Goal: Task Accomplishment & Management: Manage account settings

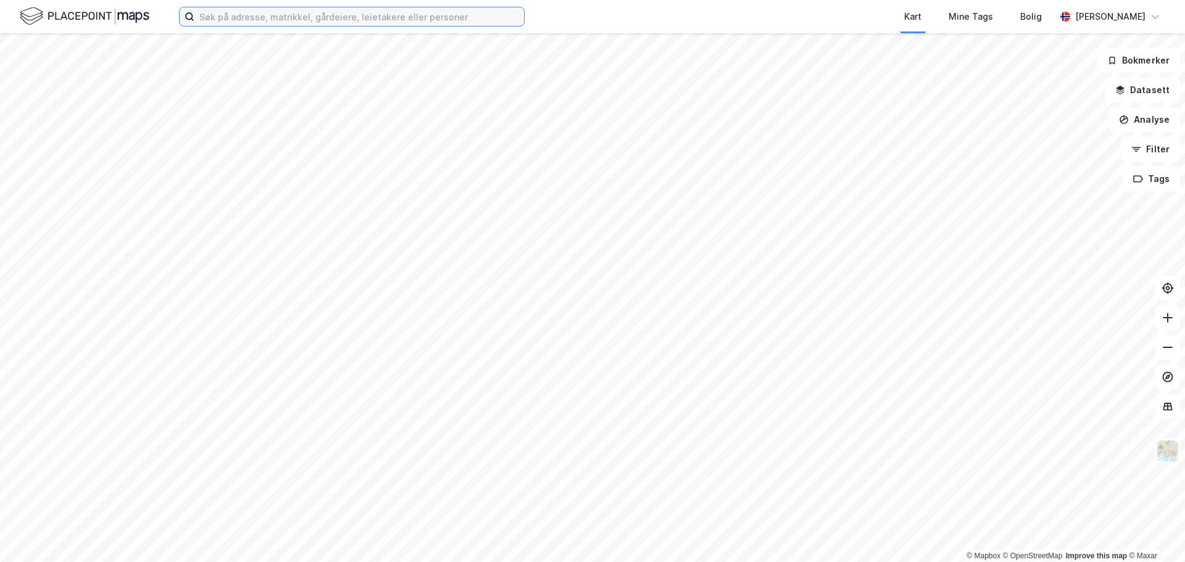
click at [227, 16] on input at bounding box center [359, 16] width 330 height 19
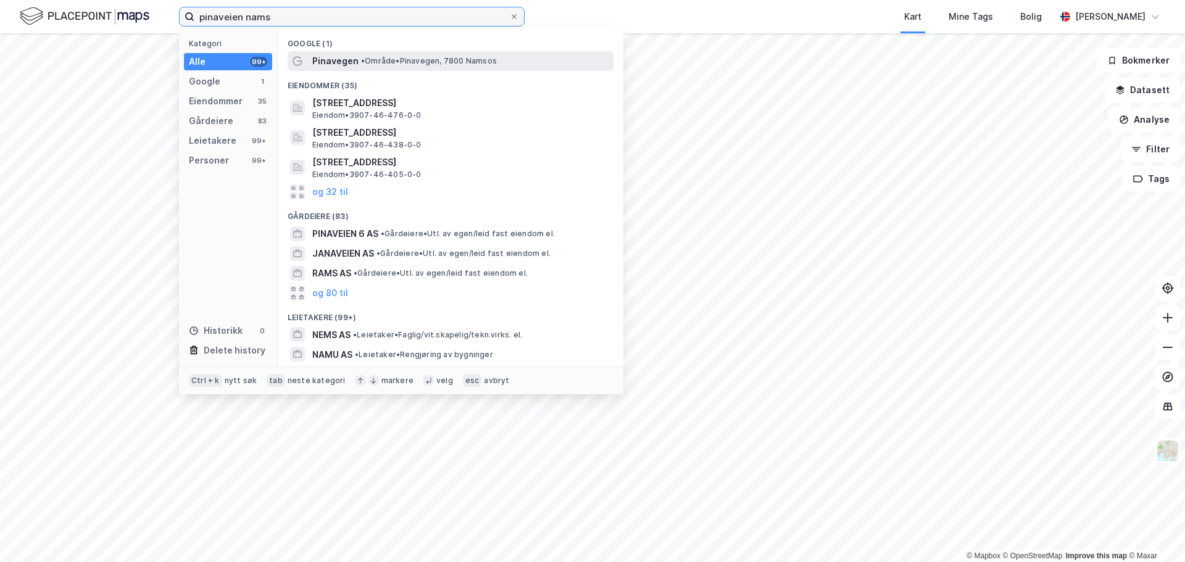
type input "pinaveien nams"
click at [448, 63] on span "• Område • Pinavegen, 7800 Namsos" at bounding box center [429, 61] width 136 height 10
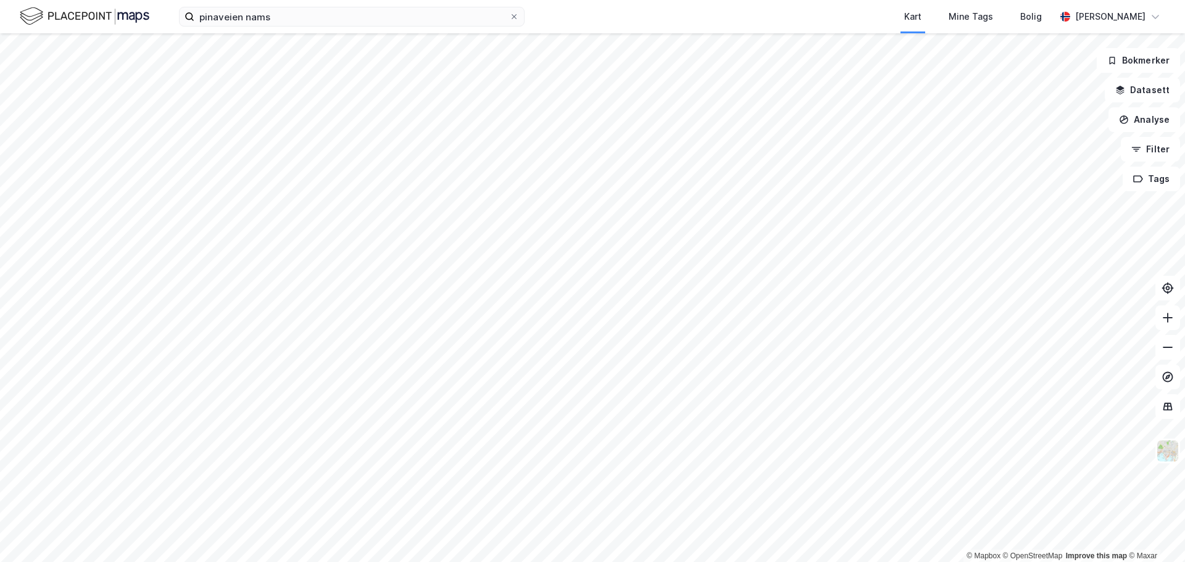
click at [1033, 562] on html "pinaveien nams Kart Mine Tags [PERSON_NAME] [PERSON_NAME] © Mapbox © OpenStreet…" at bounding box center [592, 281] width 1185 height 562
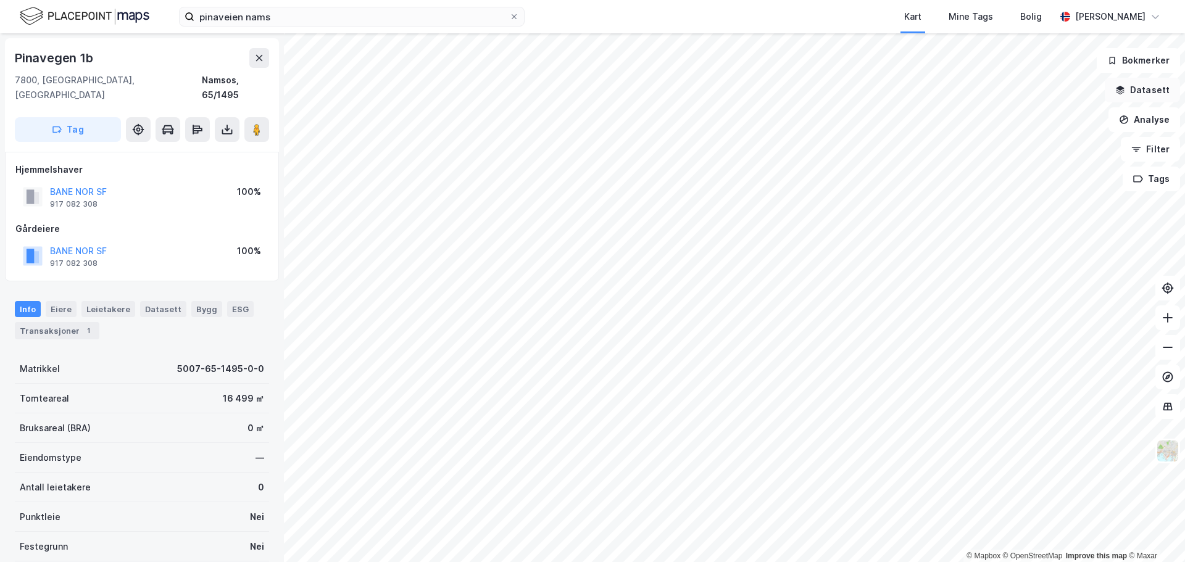
click at [1158, 93] on button "Datasett" at bounding box center [1142, 90] width 75 height 25
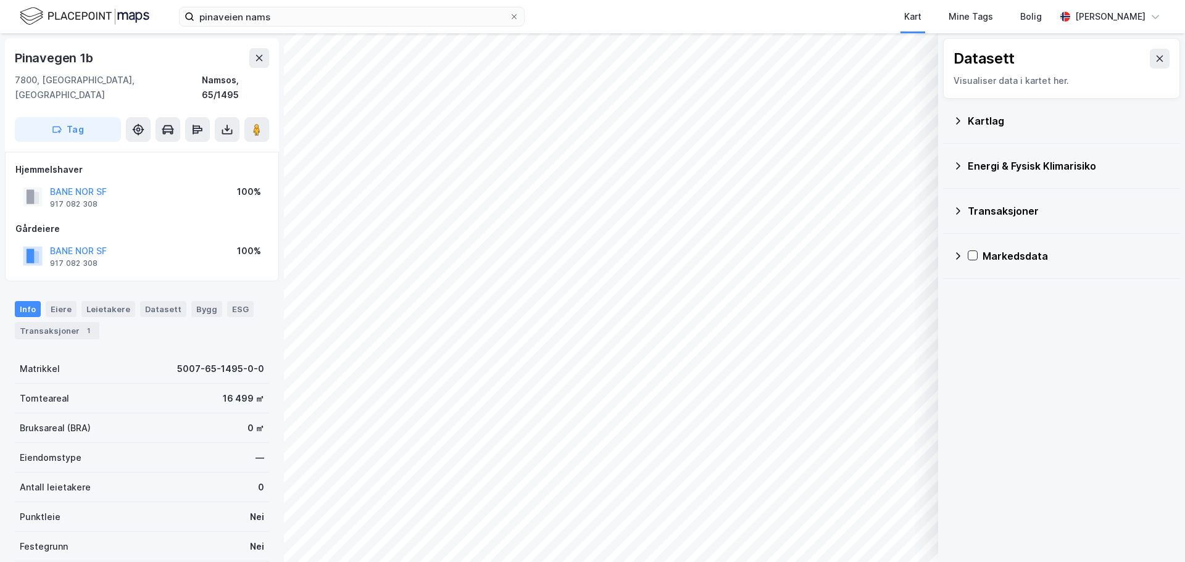
click at [1004, 127] on div "Kartlag" at bounding box center [1069, 121] width 202 height 15
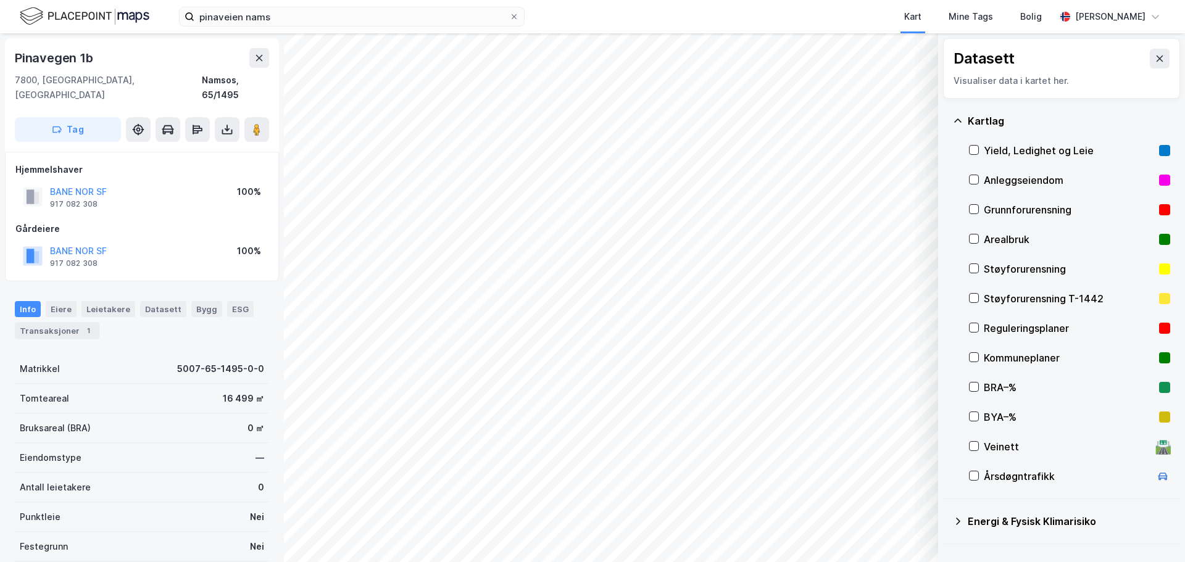
click at [1040, 324] on div "Reguleringsplaner" at bounding box center [1069, 328] width 170 height 15
click at [1155, 62] on icon at bounding box center [1160, 59] width 10 height 10
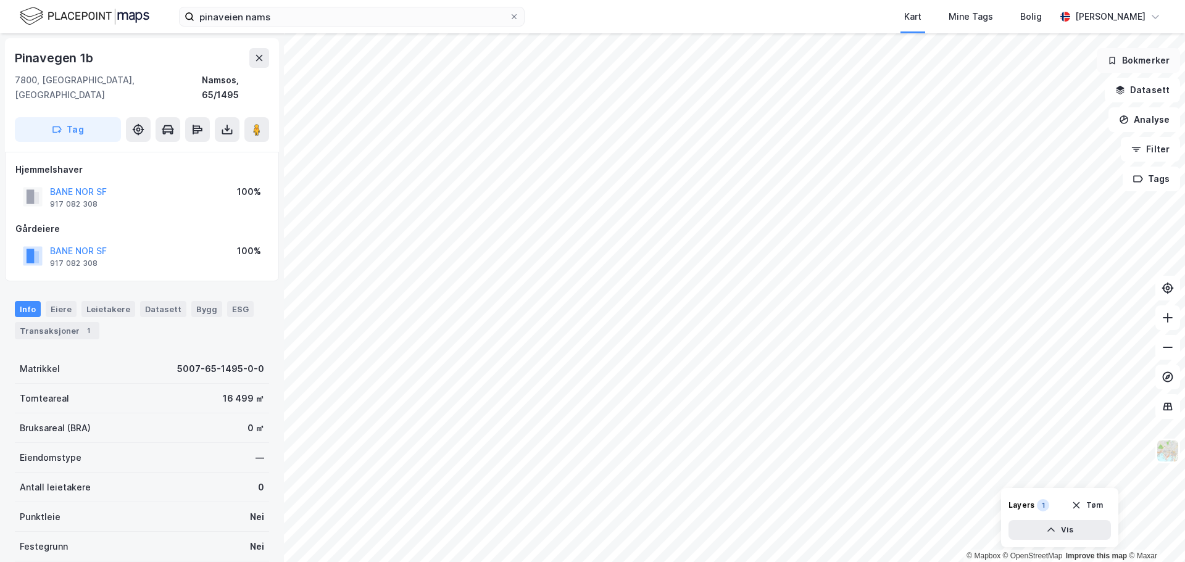
click at [1139, 60] on button "Bokmerker" at bounding box center [1138, 60] width 83 height 25
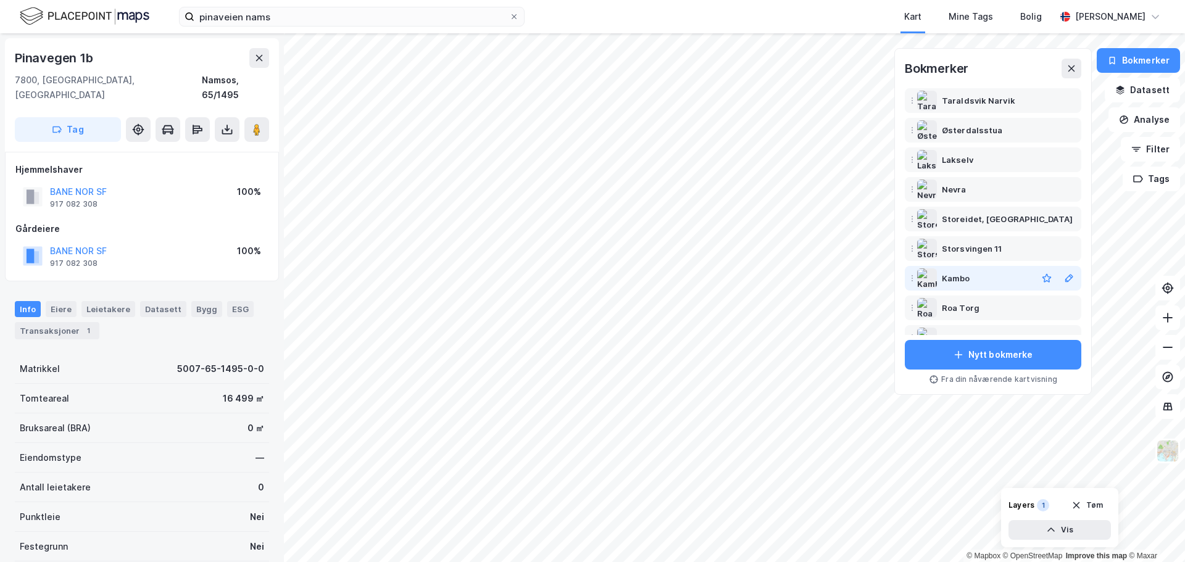
scroll to position [79, 0]
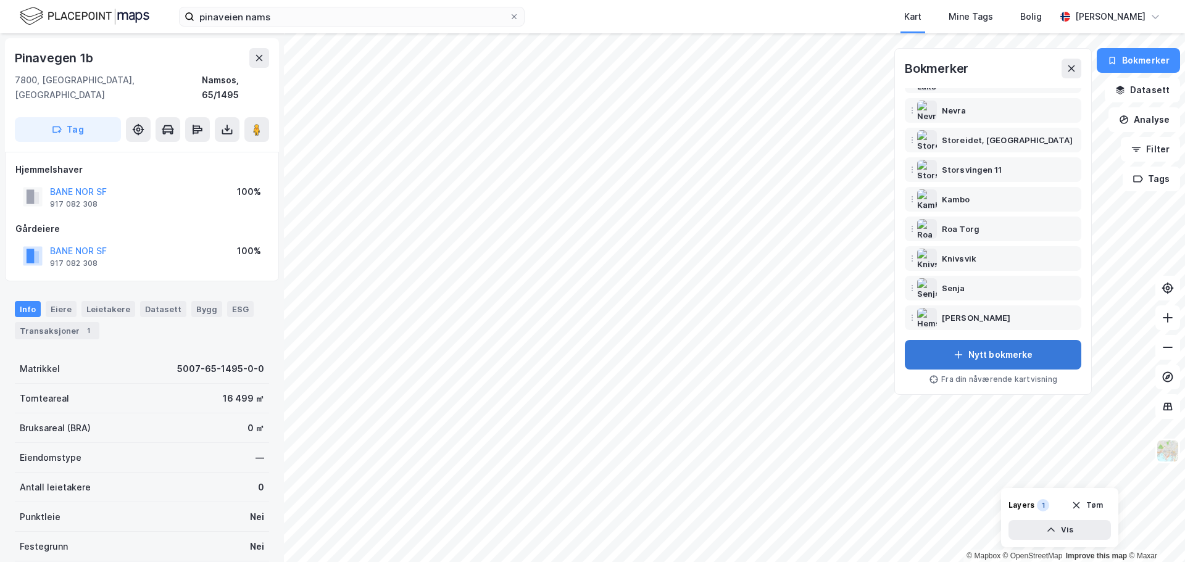
click at [986, 360] on button "Nytt bokmerke" at bounding box center [993, 355] width 177 height 30
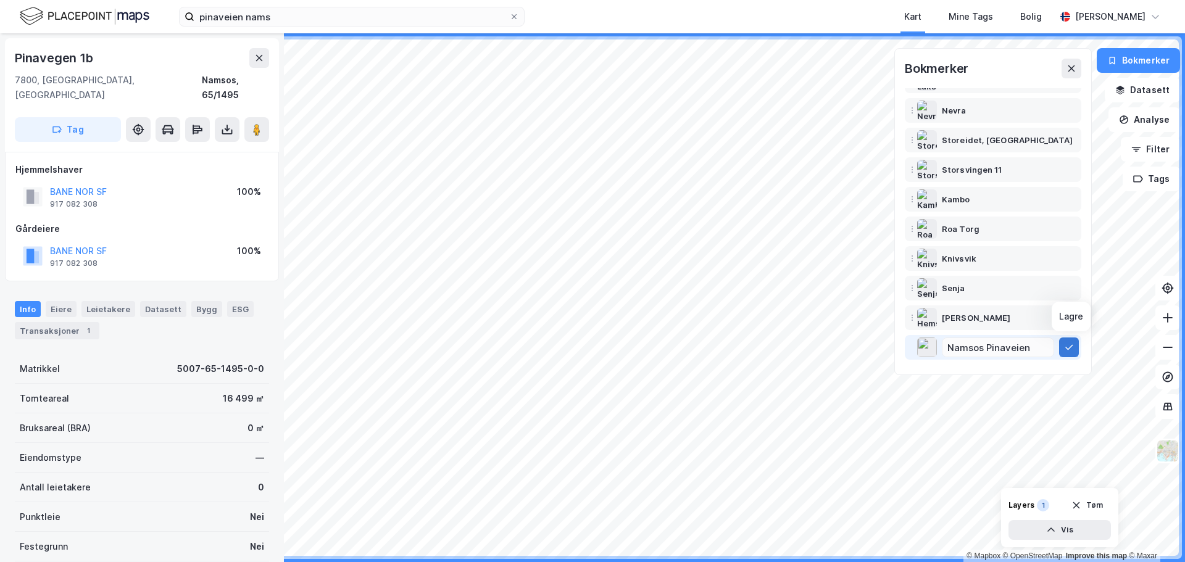
type input "Namsos Pinaveien"
click at [1076, 349] on button at bounding box center [1069, 348] width 20 height 20
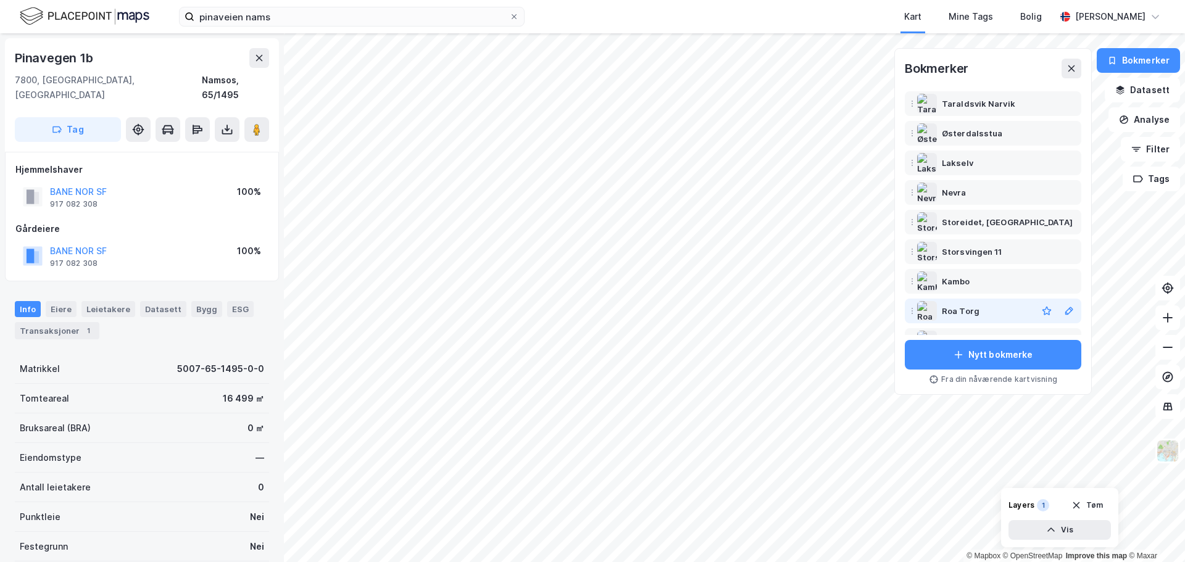
scroll to position [0, 0]
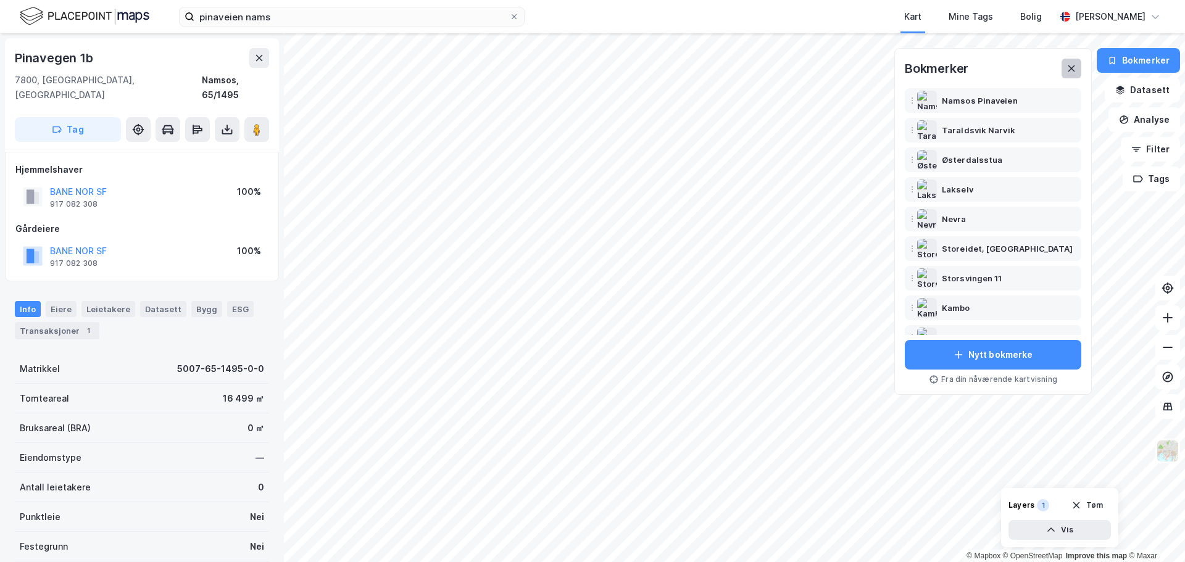
click at [1069, 75] on button at bounding box center [1072, 69] width 20 height 20
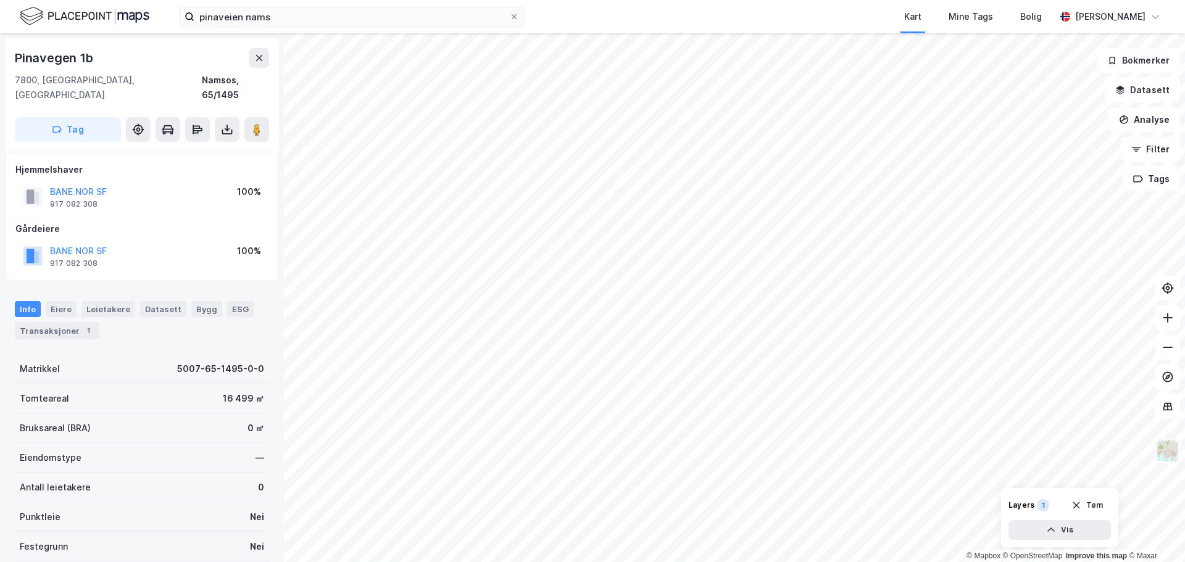
click at [1172, 453] on img at bounding box center [1167, 451] width 23 height 23
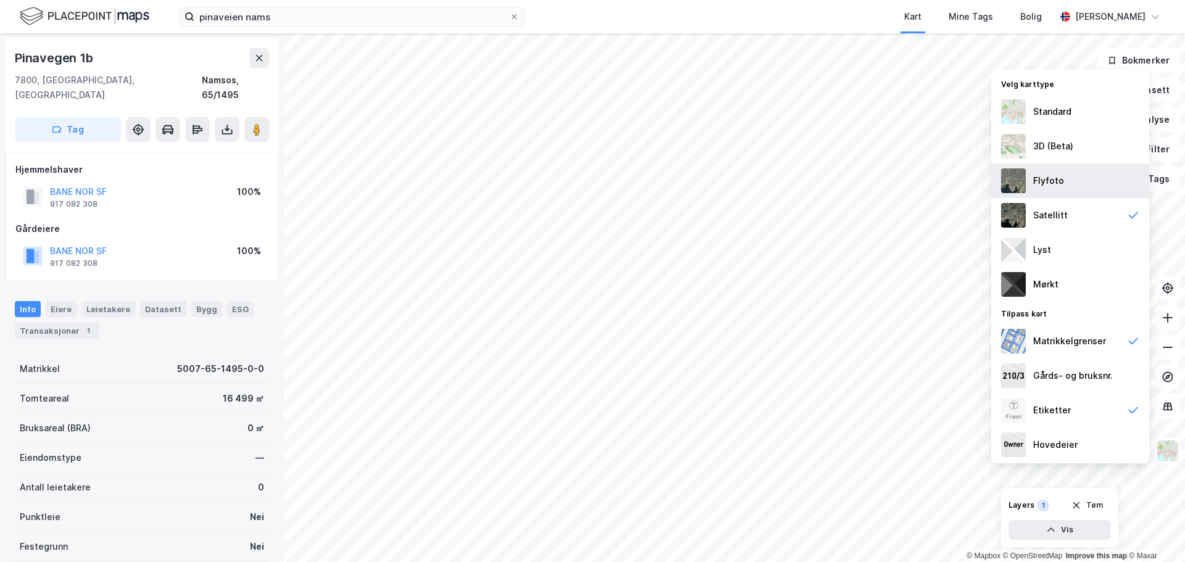
click at [1048, 188] on div "Flyfoto" at bounding box center [1048, 180] width 31 height 15
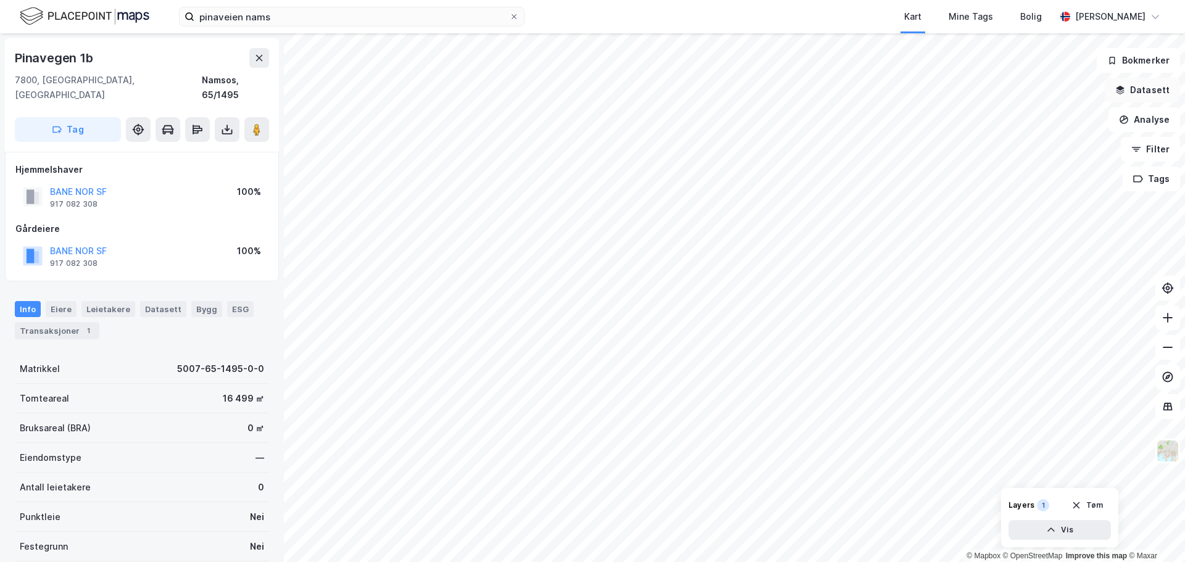
click at [1159, 98] on button "Datasett" at bounding box center [1142, 90] width 75 height 25
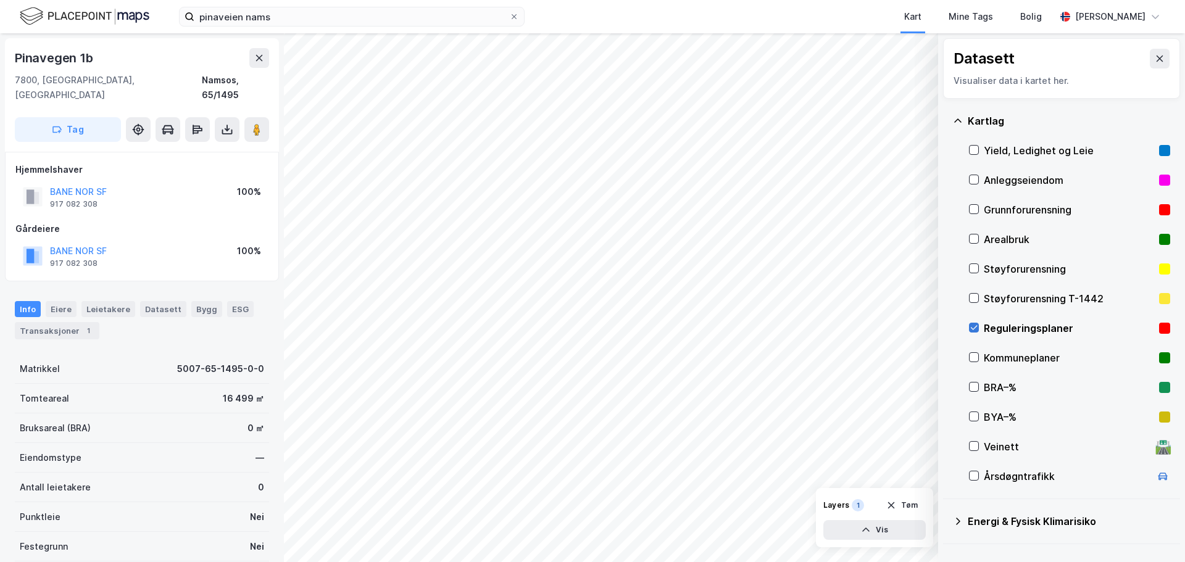
click at [975, 330] on icon at bounding box center [974, 327] width 9 height 9
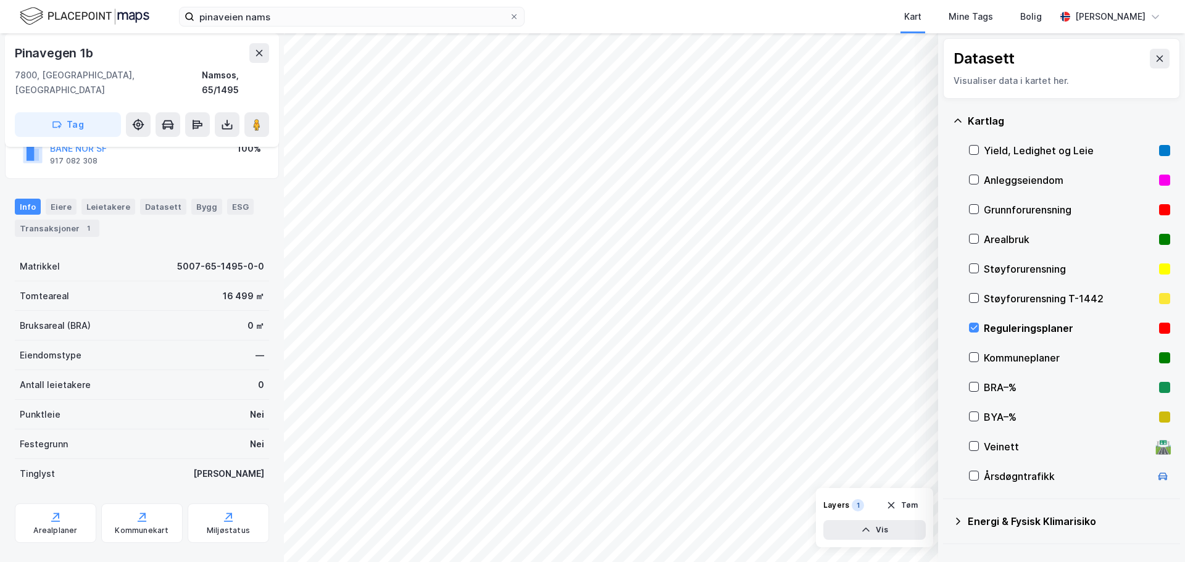
scroll to position [109, 0]
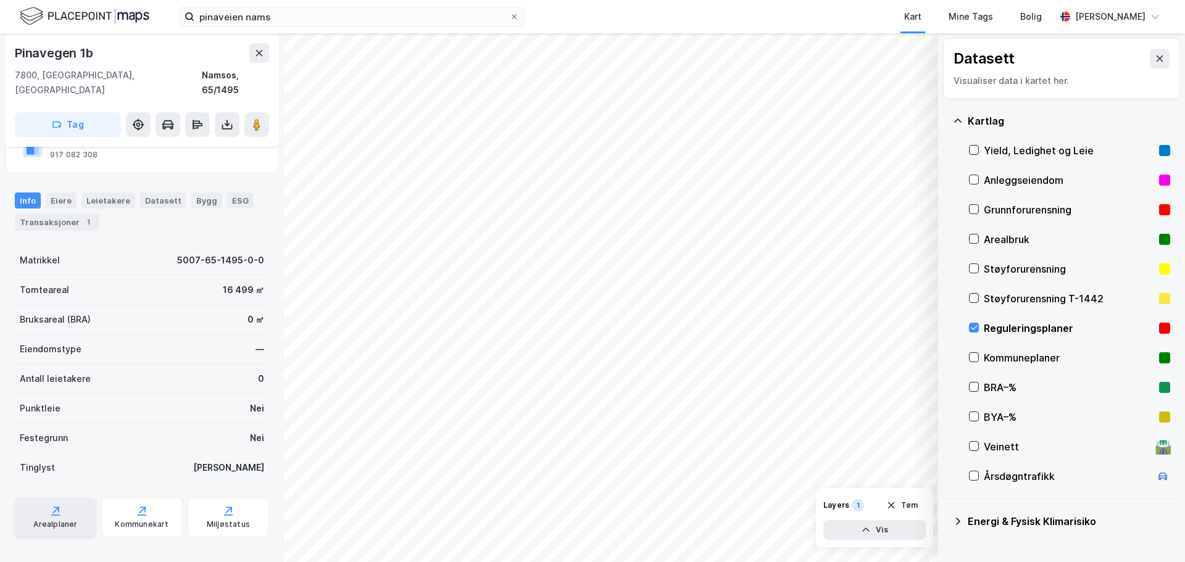
click at [48, 520] on div "Arealplaner" at bounding box center [55, 525] width 44 height 10
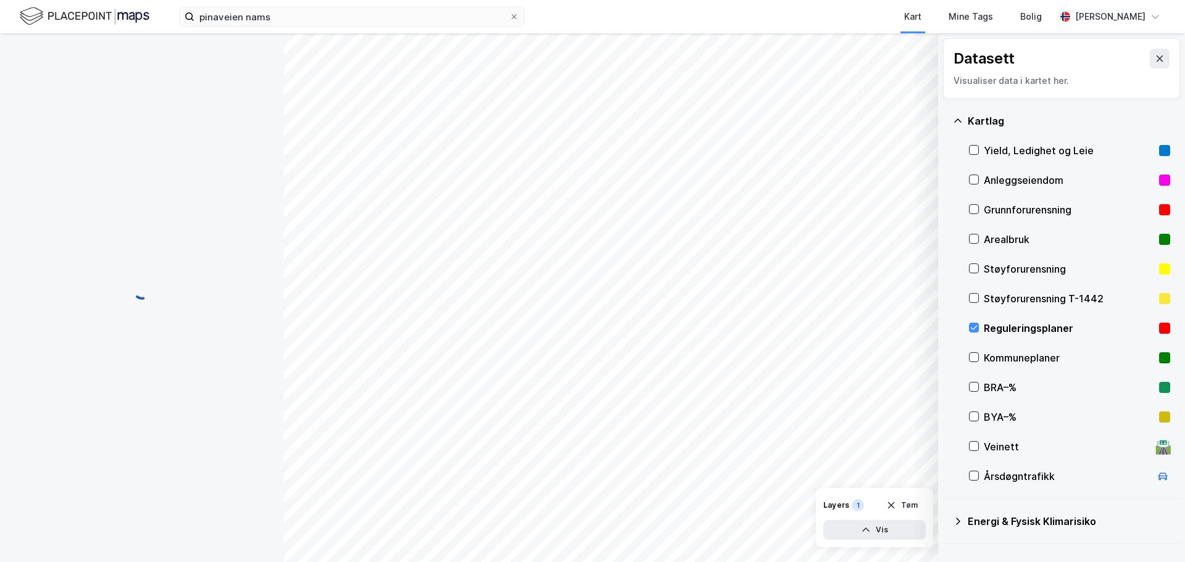
scroll to position [1, 0]
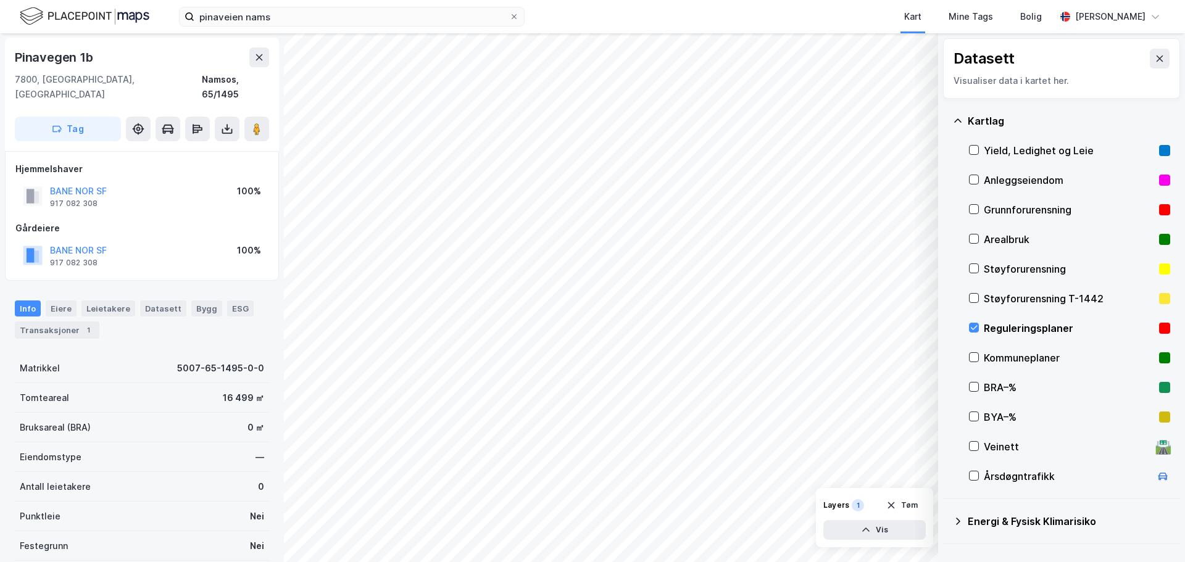
click at [981, 328] on div "Reguleringsplaner" at bounding box center [1069, 329] width 201 height 30
click at [1007, 331] on div "Reguleringsplaner" at bounding box center [1069, 328] width 170 height 15
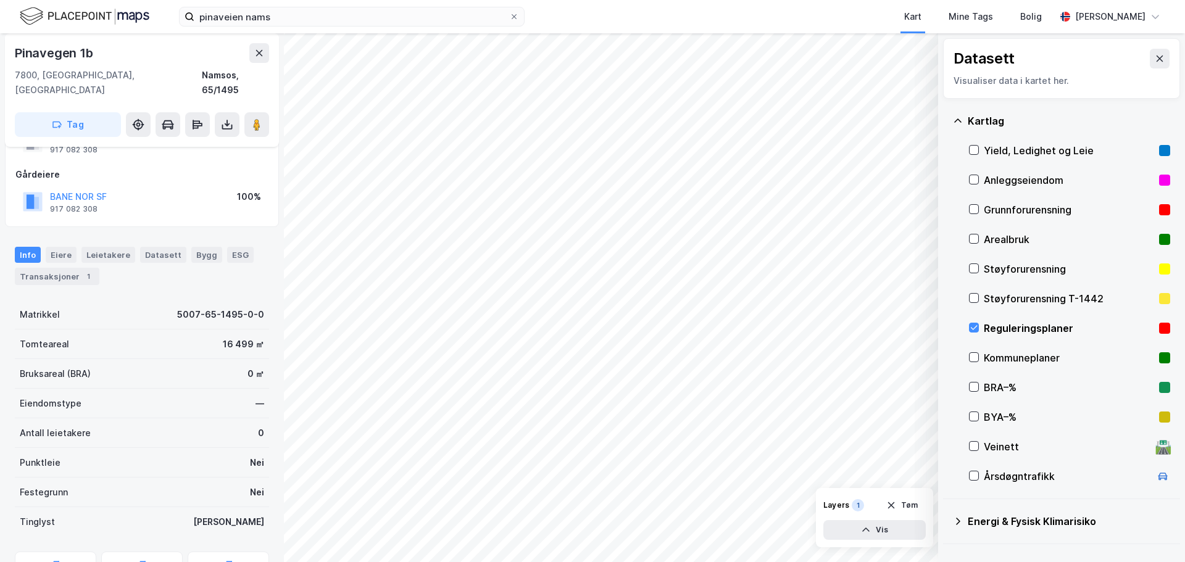
scroll to position [109, 0]
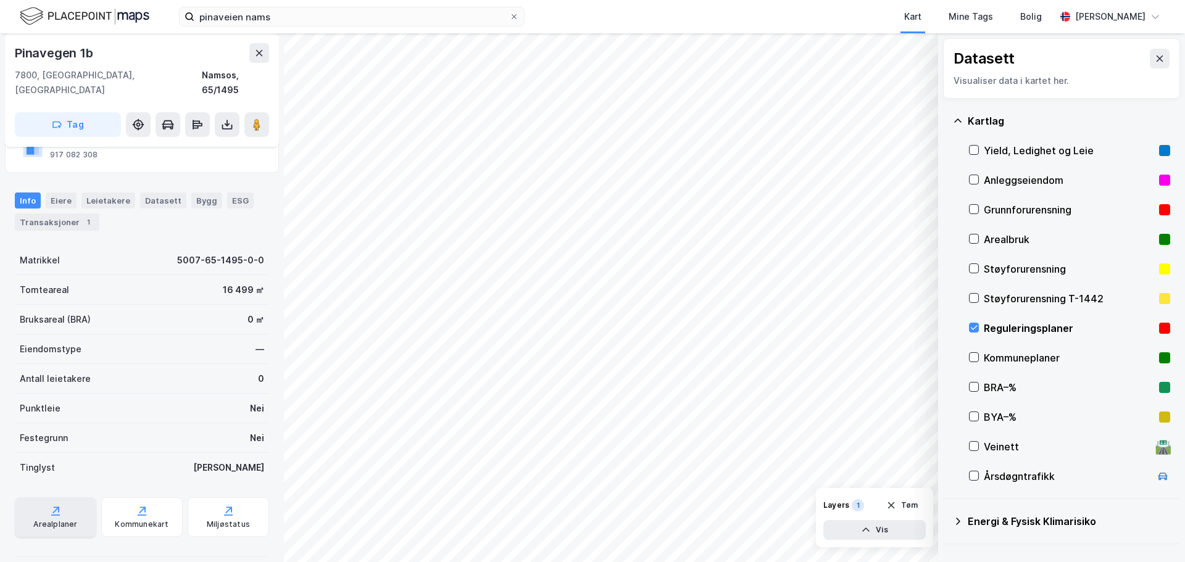
click at [62, 520] on div "Arealplaner" at bounding box center [55, 525] width 44 height 10
click at [53, 503] on div "Arealplaner" at bounding box center [55, 518] width 81 height 40
click at [1157, 61] on icon at bounding box center [1160, 59] width 7 height 6
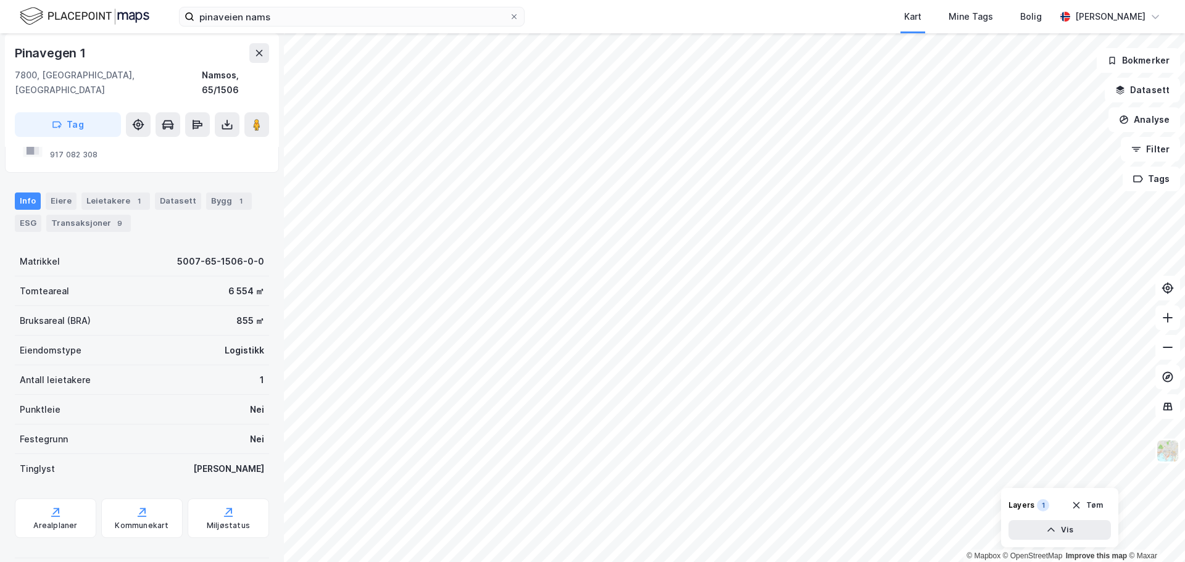
scroll to position [109, 0]
click at [1151, 98] on button "Datasett" at bounding box center [1142, 90] width 75 height 25
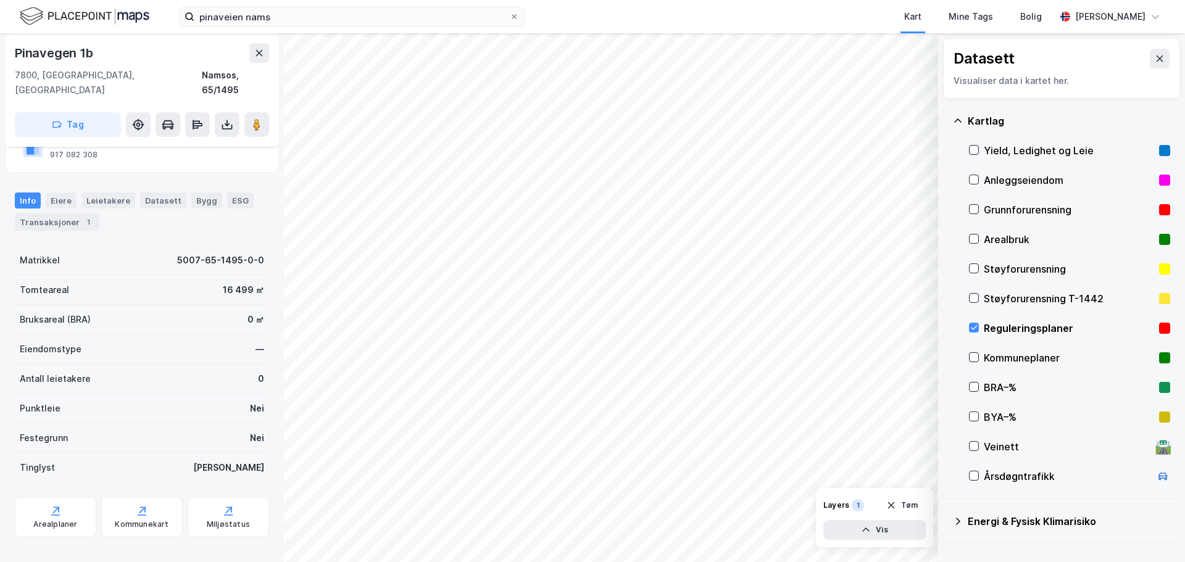
click at [992, 331] on div "Reguleringsplaner" at bounding box center [1069, 328] width 170 height 15
click at [1155, 62] on icon at bounding box center [1160, 59] width 10 height 10
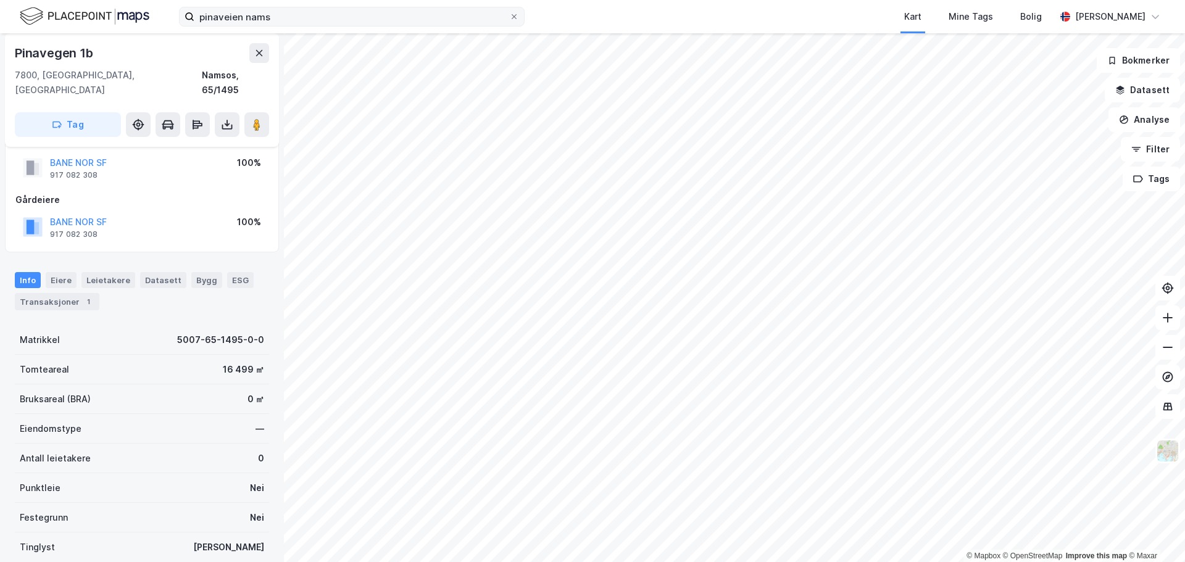
scroll to position [27, 0]
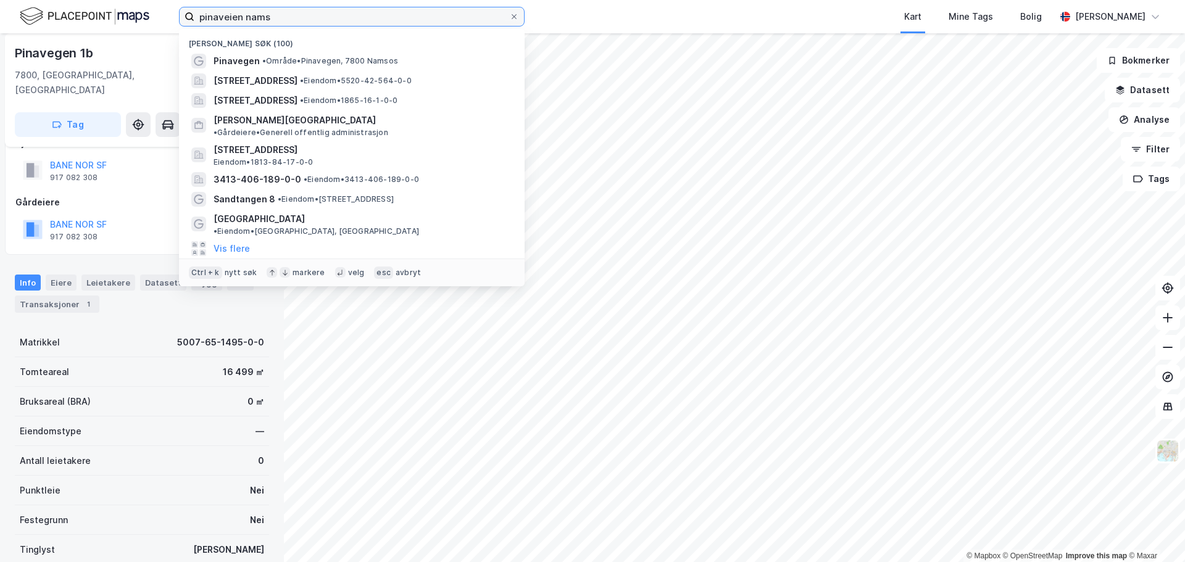
click at [290, 19] on input "pinaveien nams" at bounding box center [351, 16] width 315 height 19
drag, startPoint x: 292, startPoint y: 16, endPoint x: 125, endPoint y: 15, distance: 167.3
click at [127, 15] on div "pinaveien nams Nylige søk (100) Pinavegen • Område • [GEOGRAPHIC_DATA], 7800 Na…" at bounding box center [592, 16] width 1185 height 33
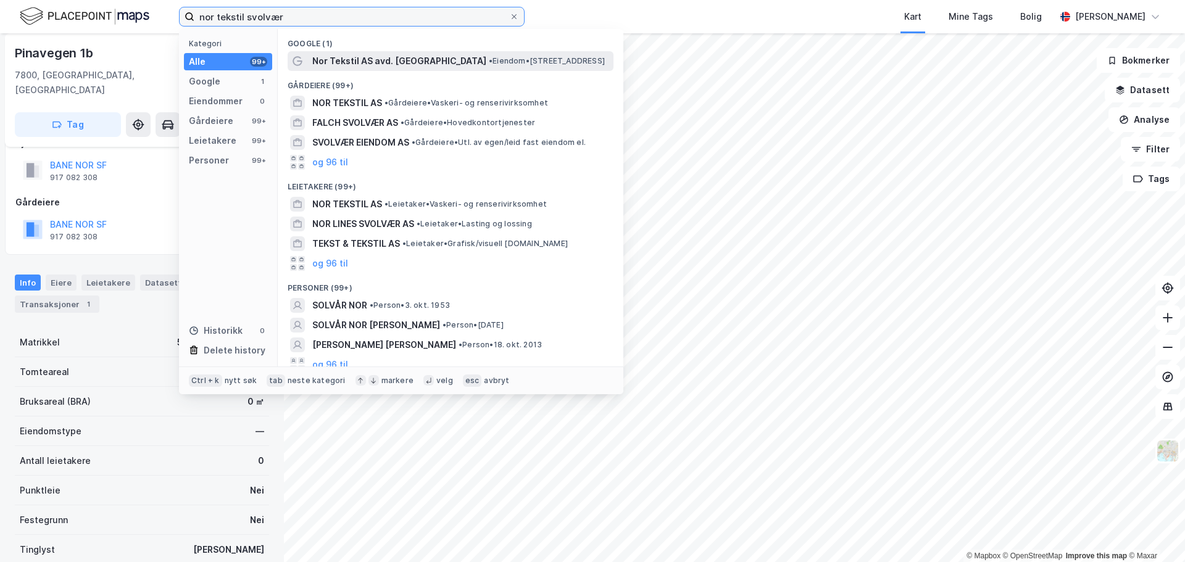
type input "nor tekstil svolvær"
click at [397, 60] on span "Nor Tekstil AS avd. [GEOGRAPHIC_DATA]" at bounding box center [399, 61] width 174 height 15
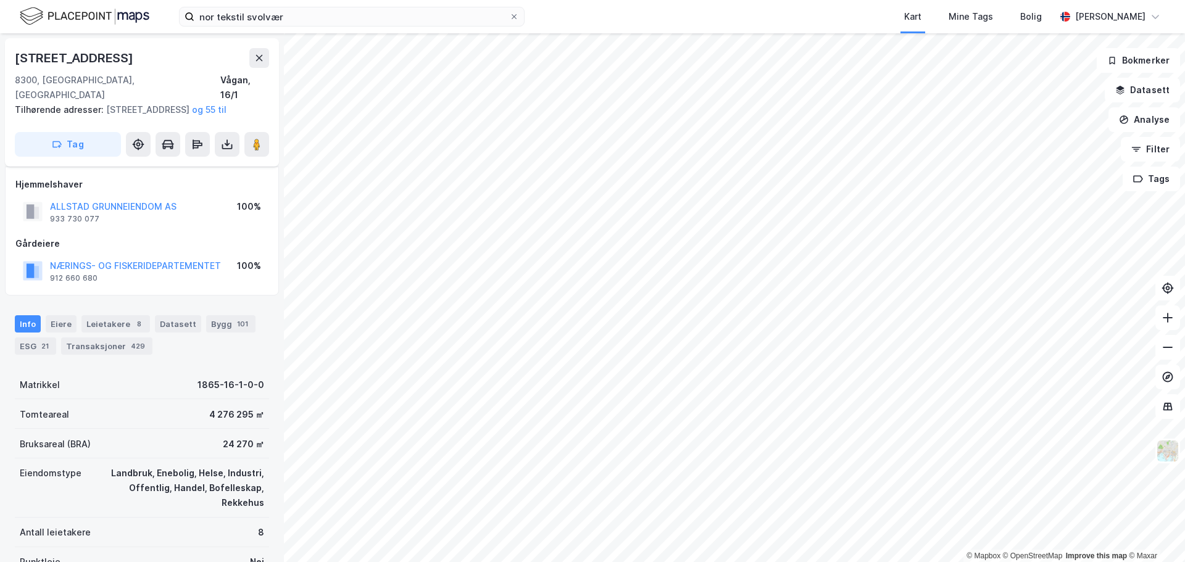
scroll to position [27, 0]
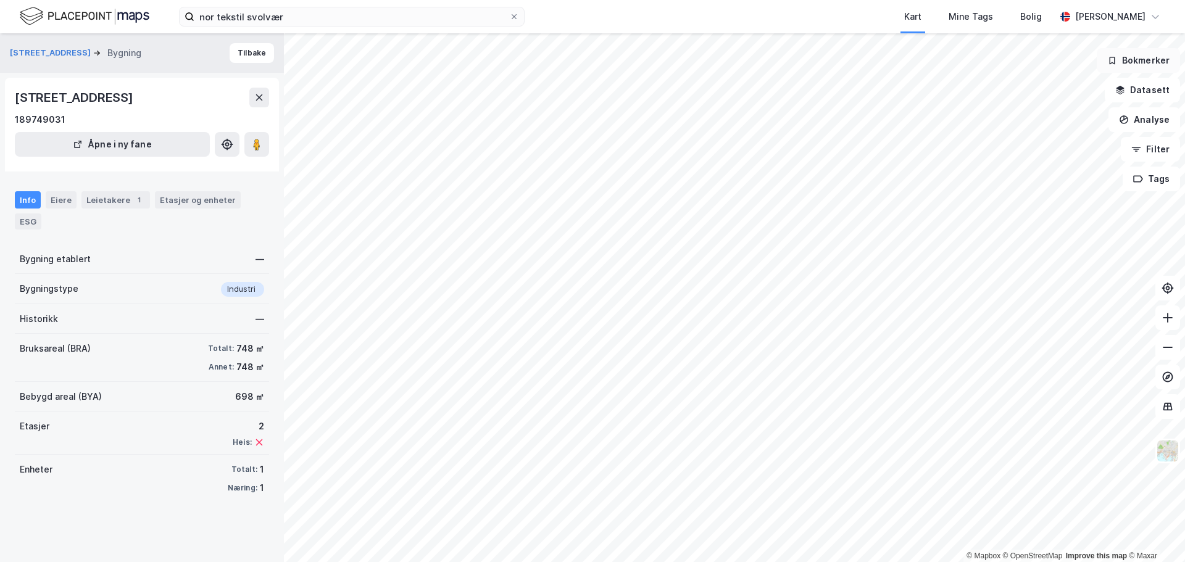
click at [1157, 61] on button "Bokmerker" at bounding box center [1138, 60] width 83 height 25
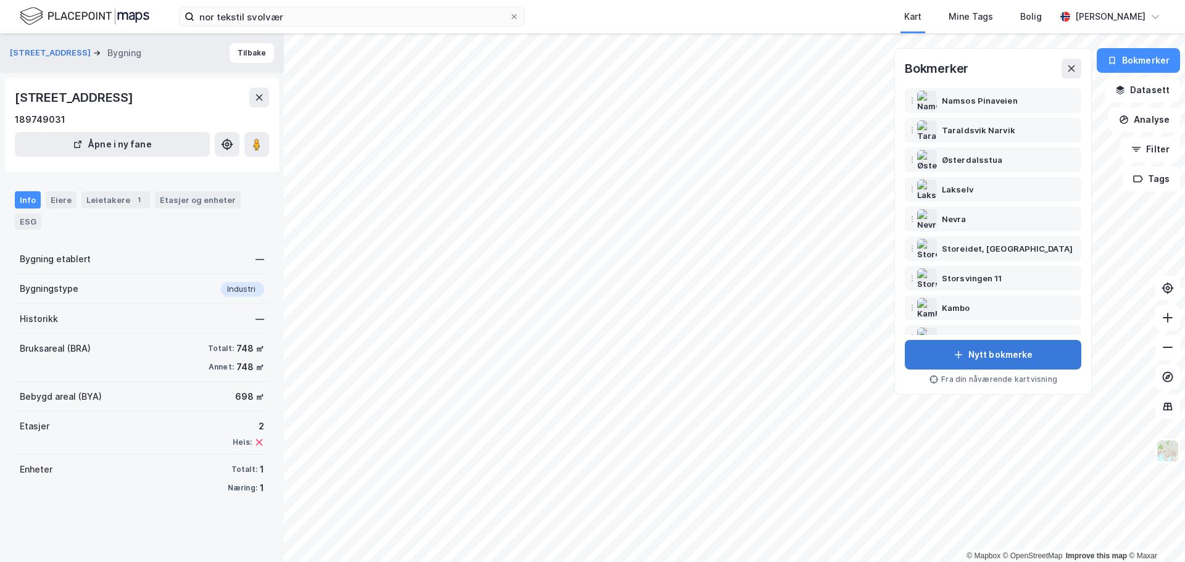
click at [987, 354] on button "Nytt bokmerke" at bounding box center [993, 355] width 177 height 30
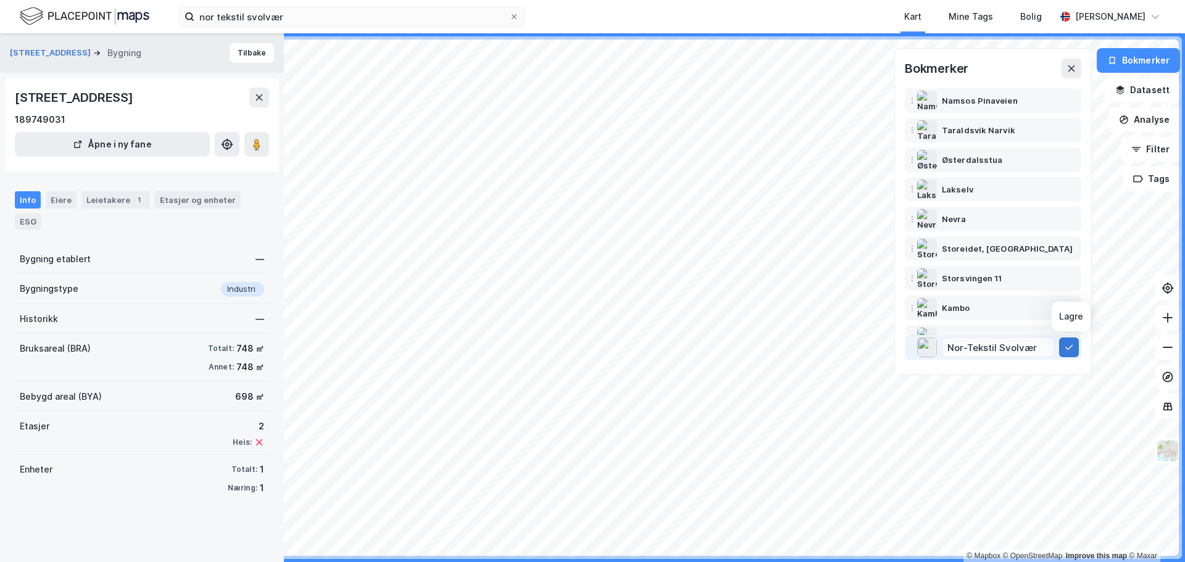
type input "Nor-Tekstil Svolvær"
click at [1072, 354] on button at bounding box center [1069, 348] width 20 height 20
